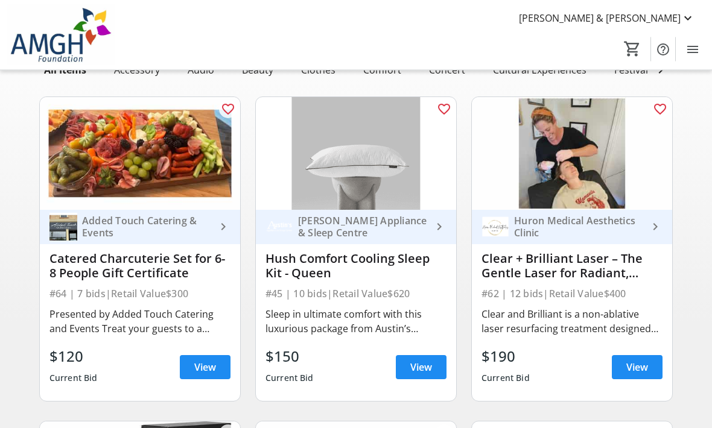
scroll to position [81, 0]
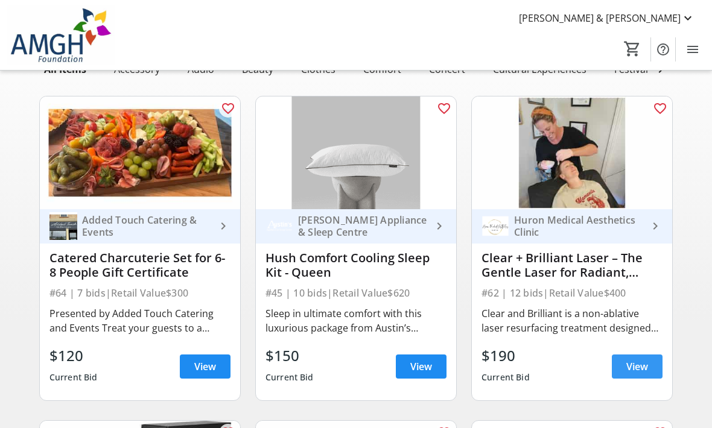
click at [637, 367] on span "View" at bounding box center [637, 367] width 22 height 14
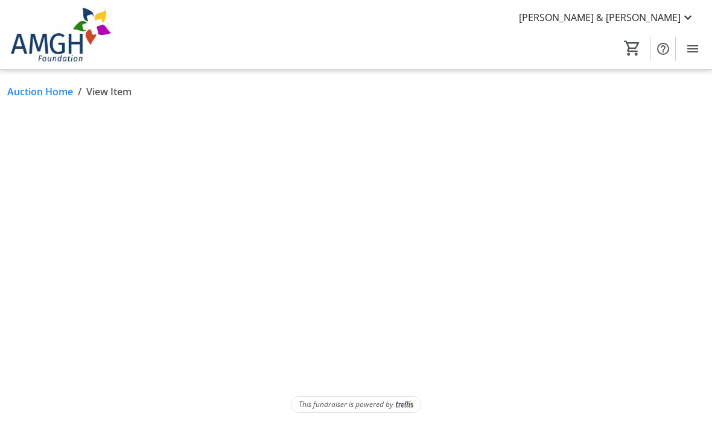
scroll to position [1, 0]
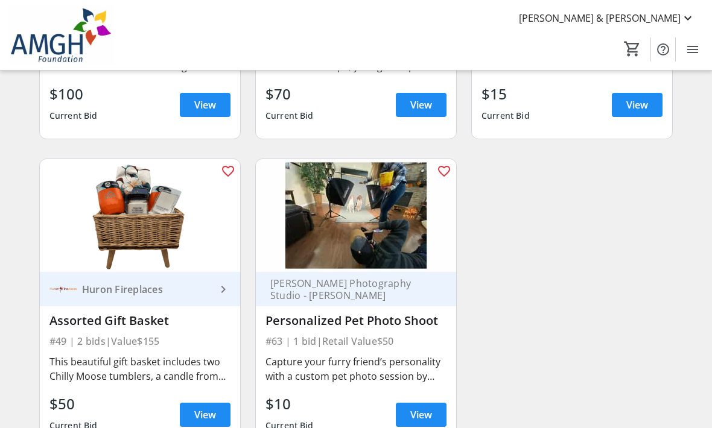
scroll to position [5862, 0]
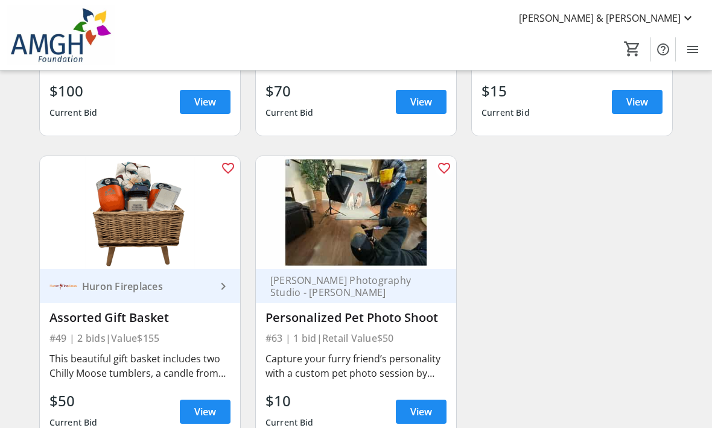
click at [177, 363] on div "This beautiful gift basket includes two Chilly Moose tumblers, a candle from La…" at bounding box center [139, 366] width 181 height 29
click at [213, 412] on span "View" at bounding box center [205, 412] width 22 height 14
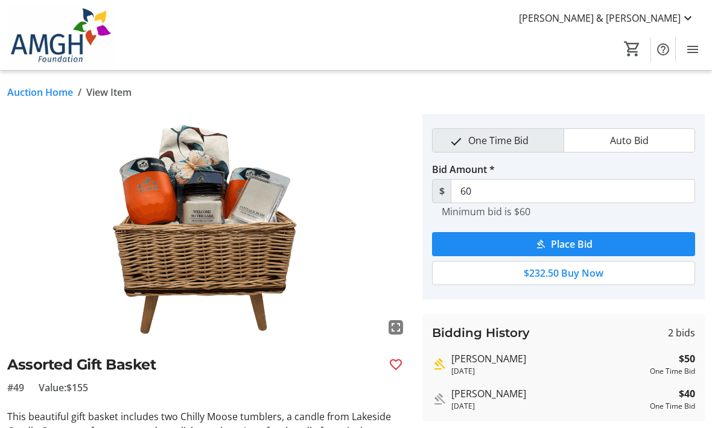
scroll to position [5862, 0]
